Goal: Task Accomplishment & Management: Complete application form

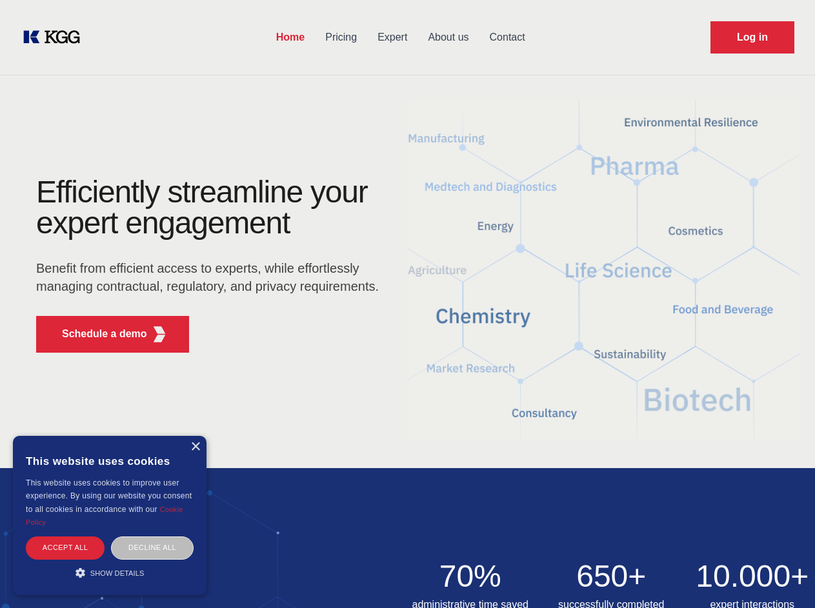
click at [407, 304] on div "Efficiently streamline your expert engagement Benefit from efficient access to …" at bounding box center [211, 270] width 392 height 186
click at [97, 334] on p "Schedule a demo" at bounding box center [104, 333] width 85 height 15
click at [195, 447] on div "× This website uses cookies This website uses cookies to improve user experienc…" at bounding box center [110, 515] width 194 height 159
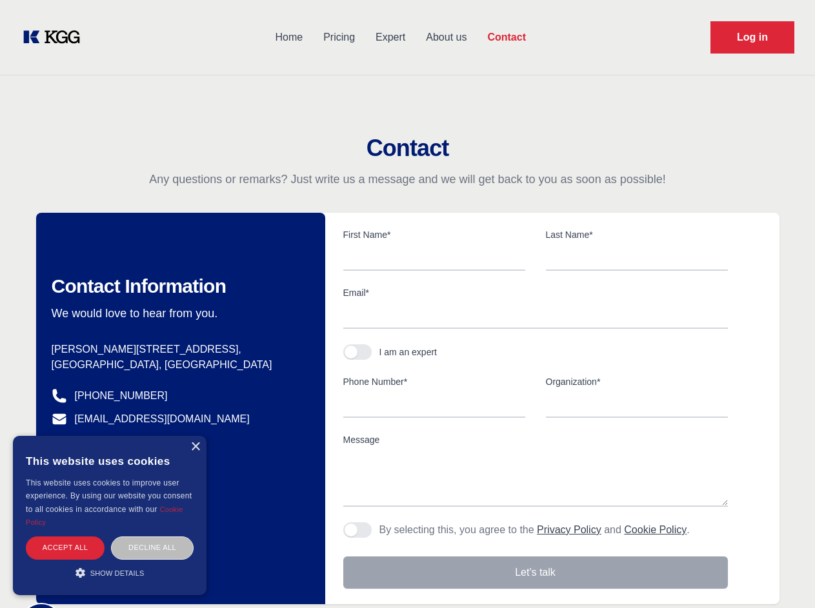
click at [65, 548] on div "Accept all" at bounding box center [65, 548] width 79 height 23
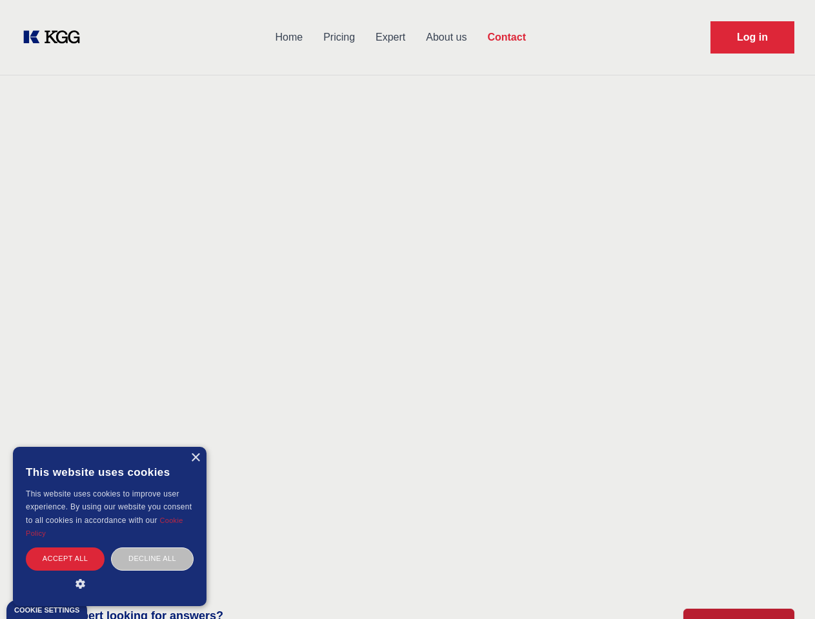
click at [152, 548] on div "Decline all" at bounding box center [152, 559] width 83 height 23
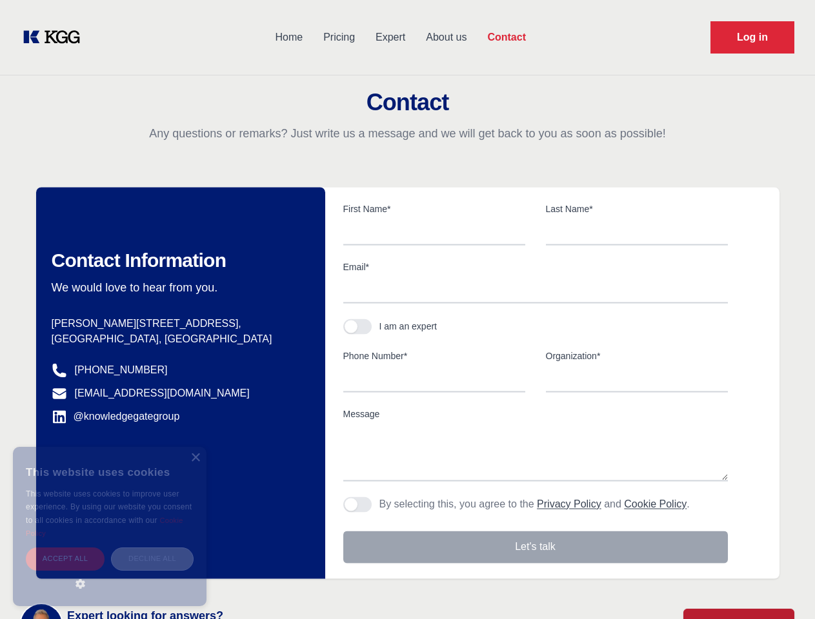
click at [110, 573] on main "Contact Any questions or remarks? Just write us a message and we will get back …" at bounding box center [407, 336] width 815 height 672
